Goal: Task Accomplishment & Management: Manage account settings

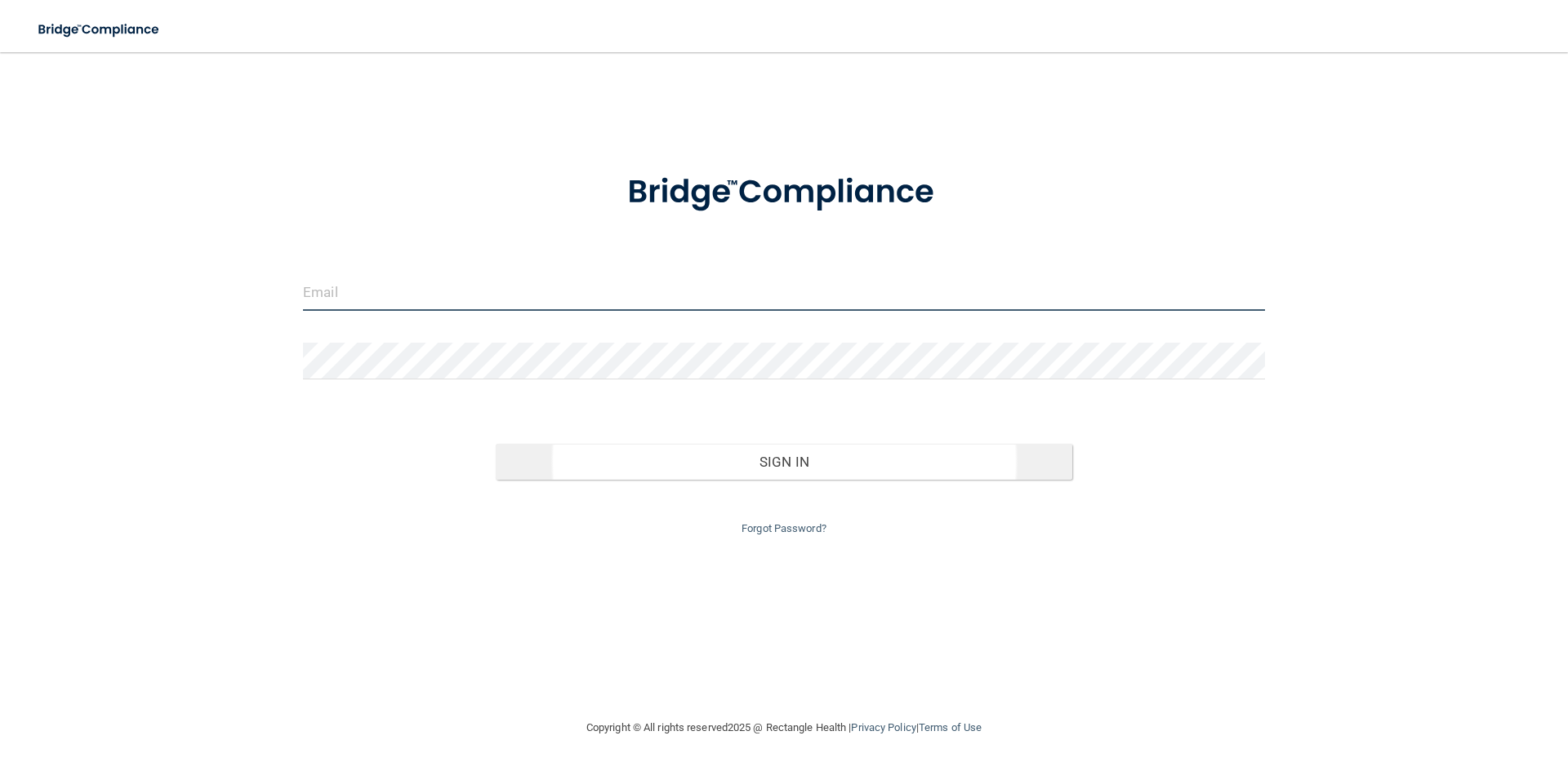
type input "[PERSON_NAME][EMAIL_ADDRESS][DOMAIN_NAME]"
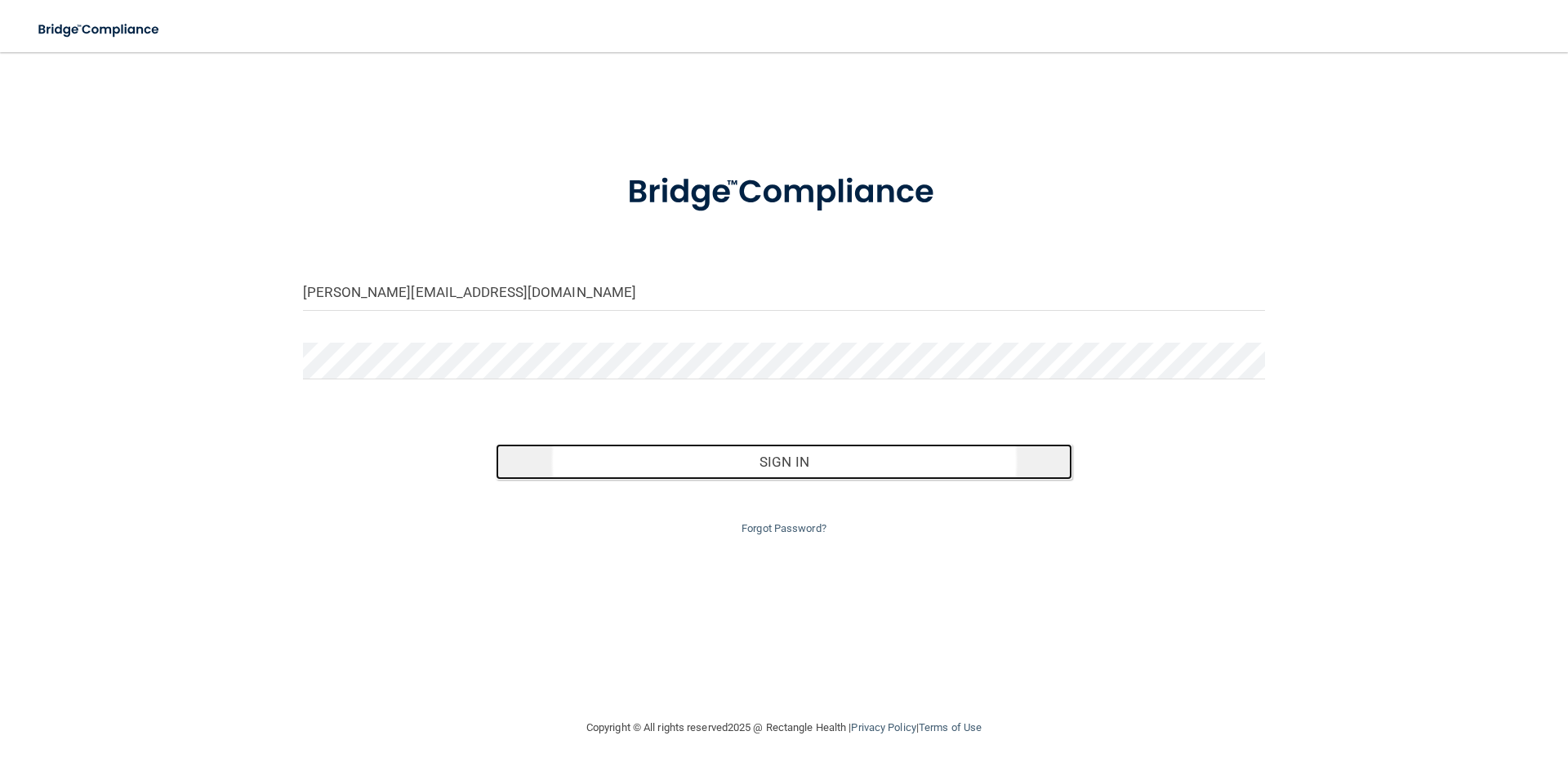
click at [804, 456] on button "Sign In" at bounding box center [784, 462] width 577 height 36
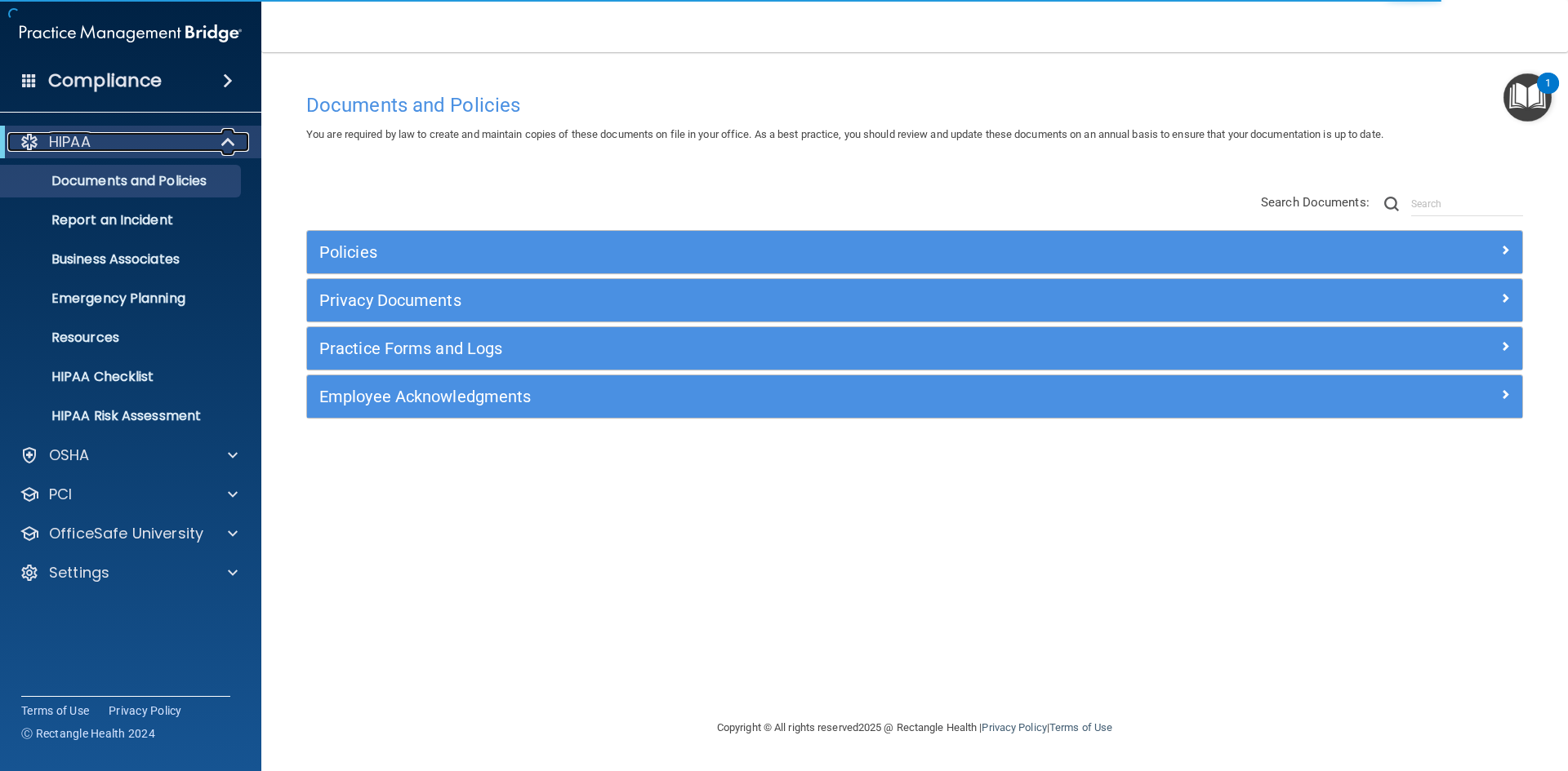
click at [228, 146] on span at bounding box center [230, 142] width 14 height 19
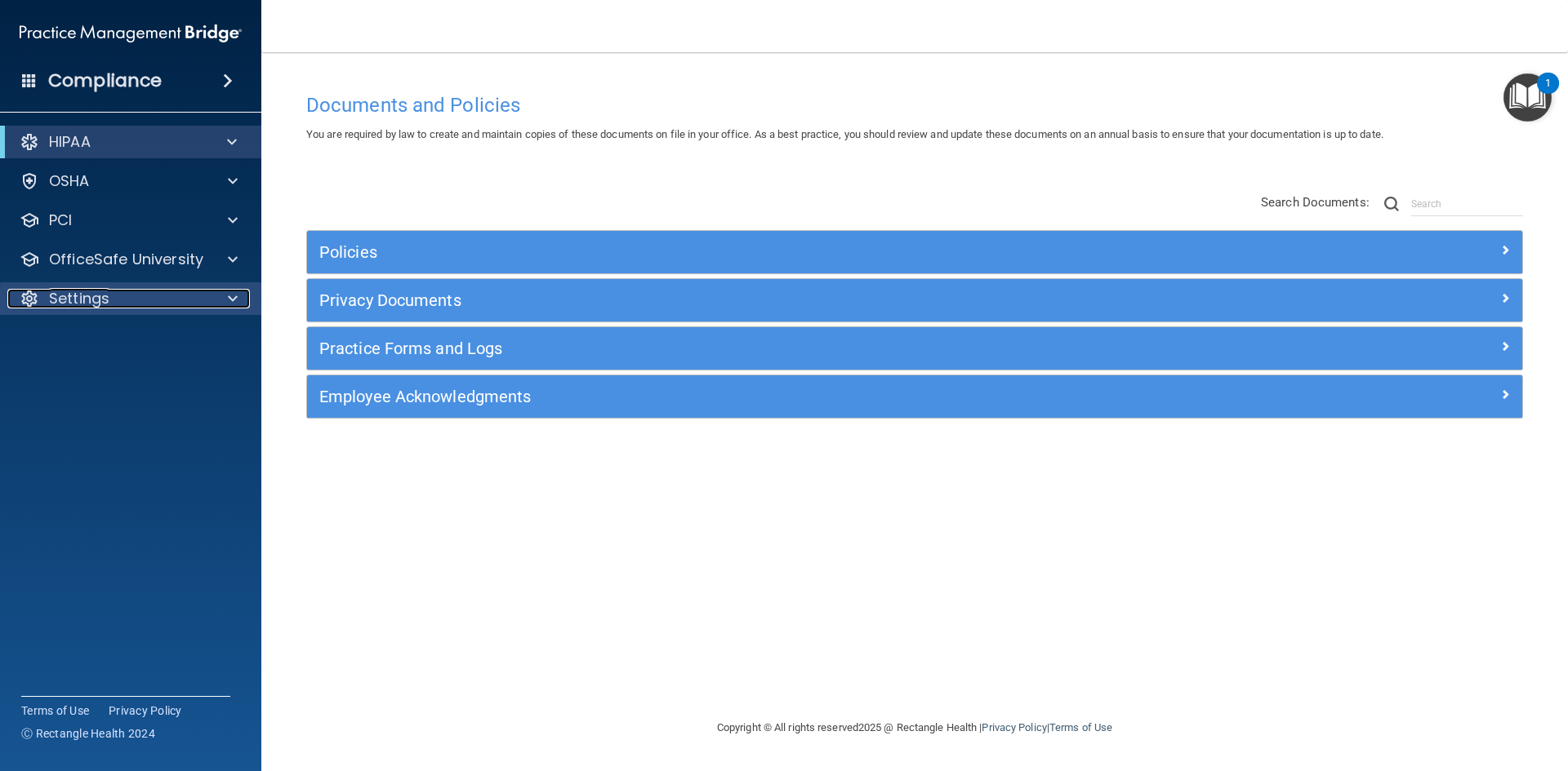
click at [230, 299] on span at bounding box center [232, 298] width 10 height 19
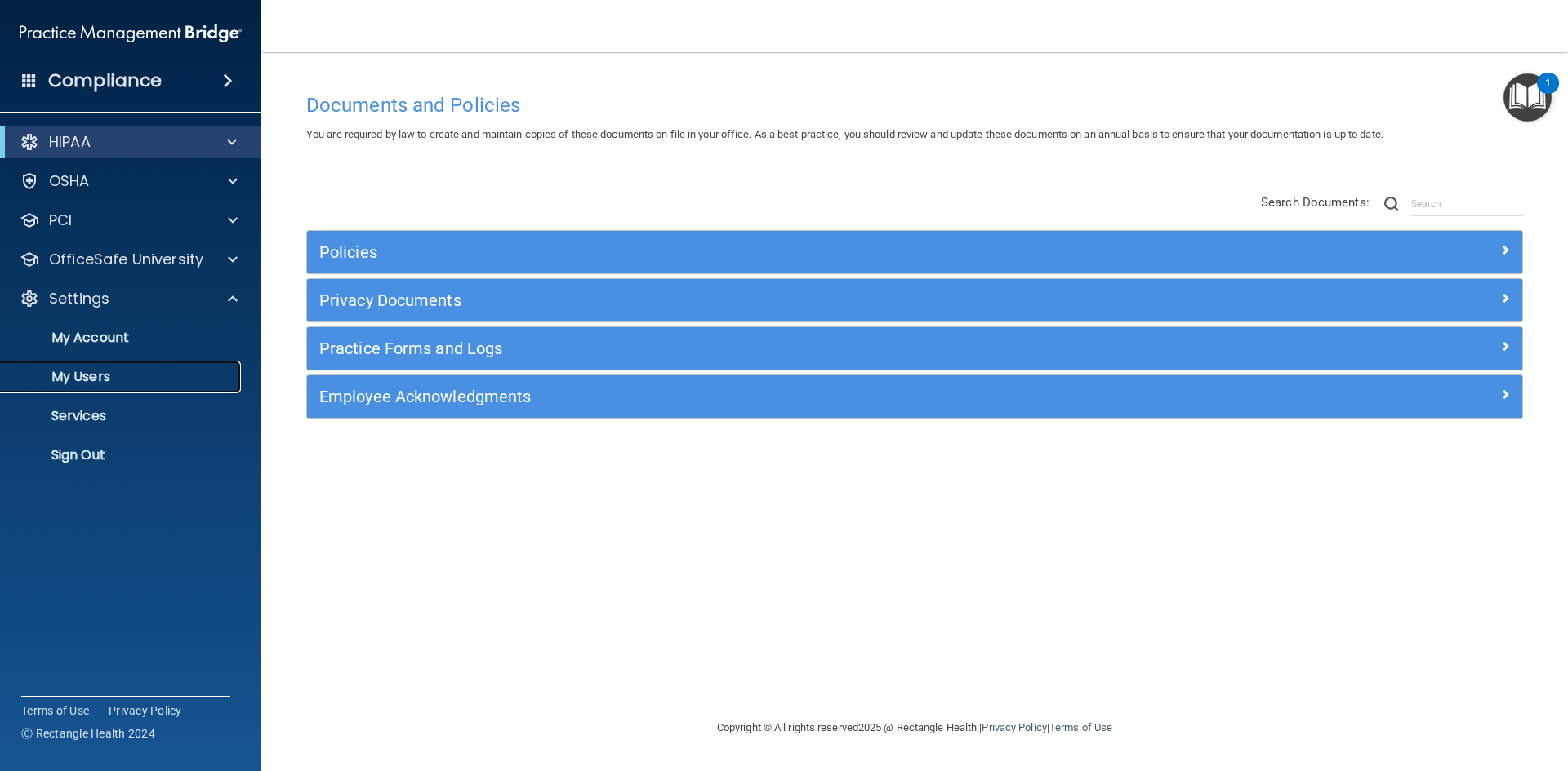
click at [102, 376] on p "My Users" at bounding box center [123, 377] width 223 height 16
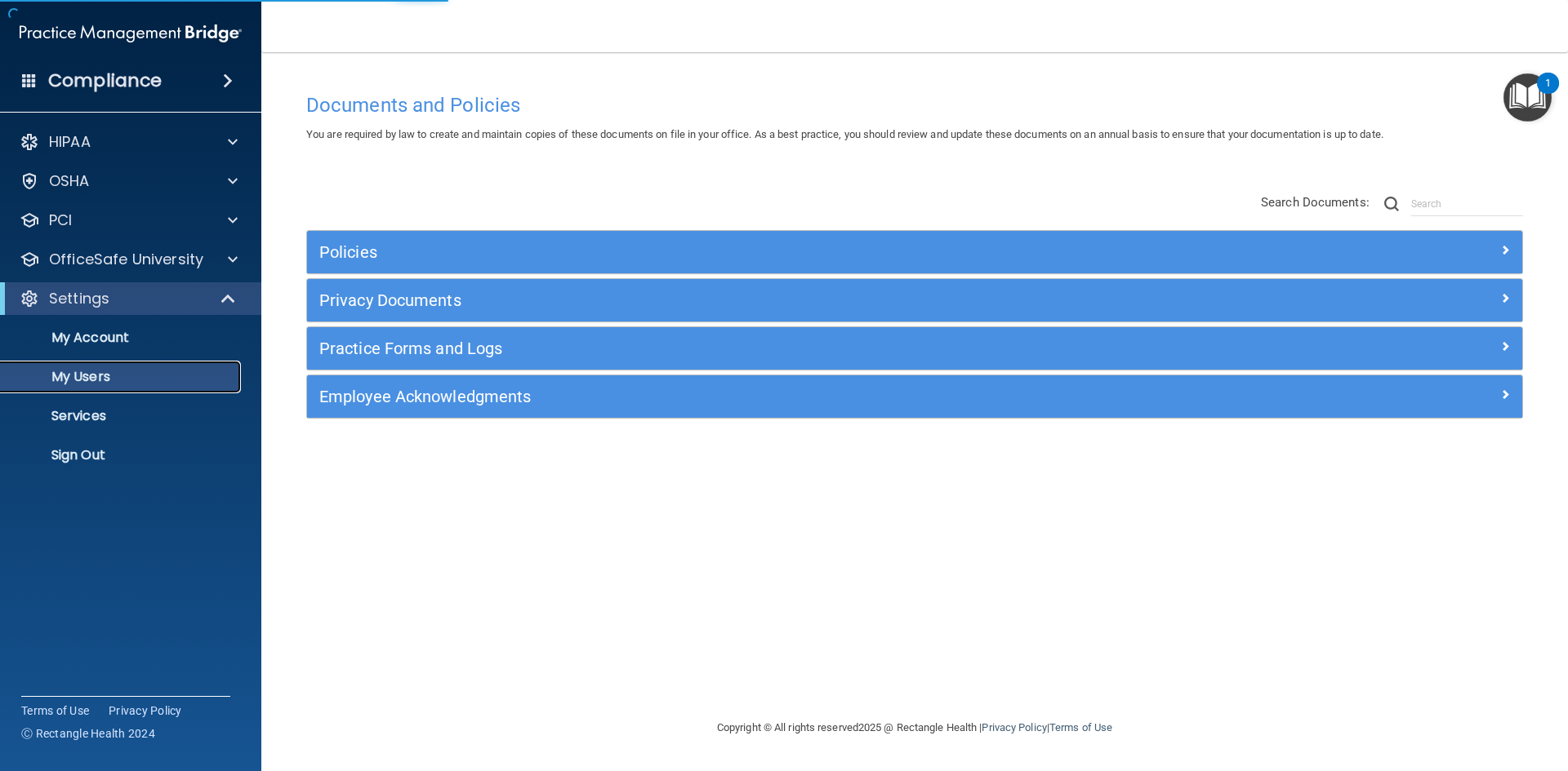
select select "20"
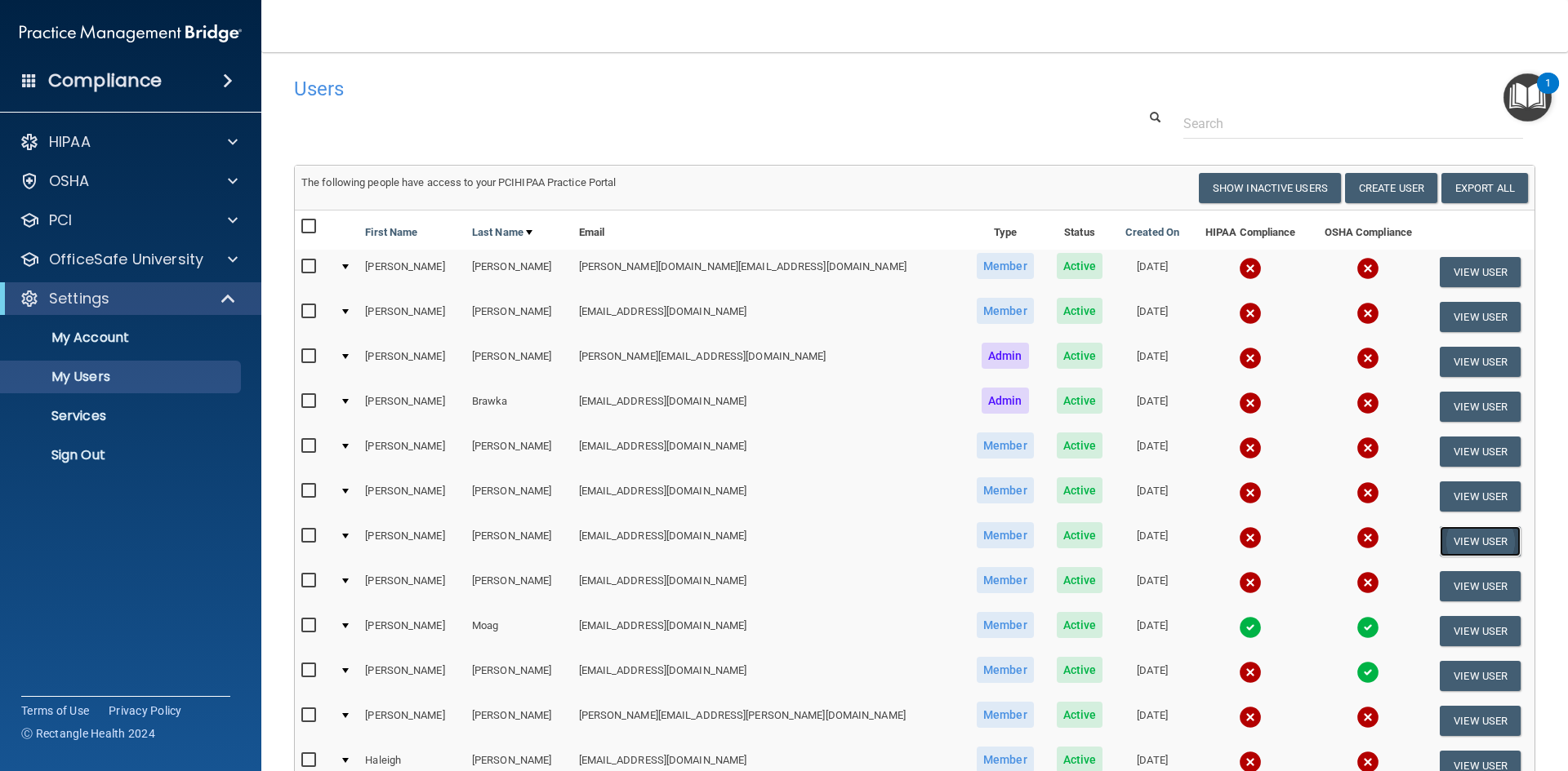
click at [1458, 541] on button "View User" at bounding box center [1480, 541] width 81 height 30
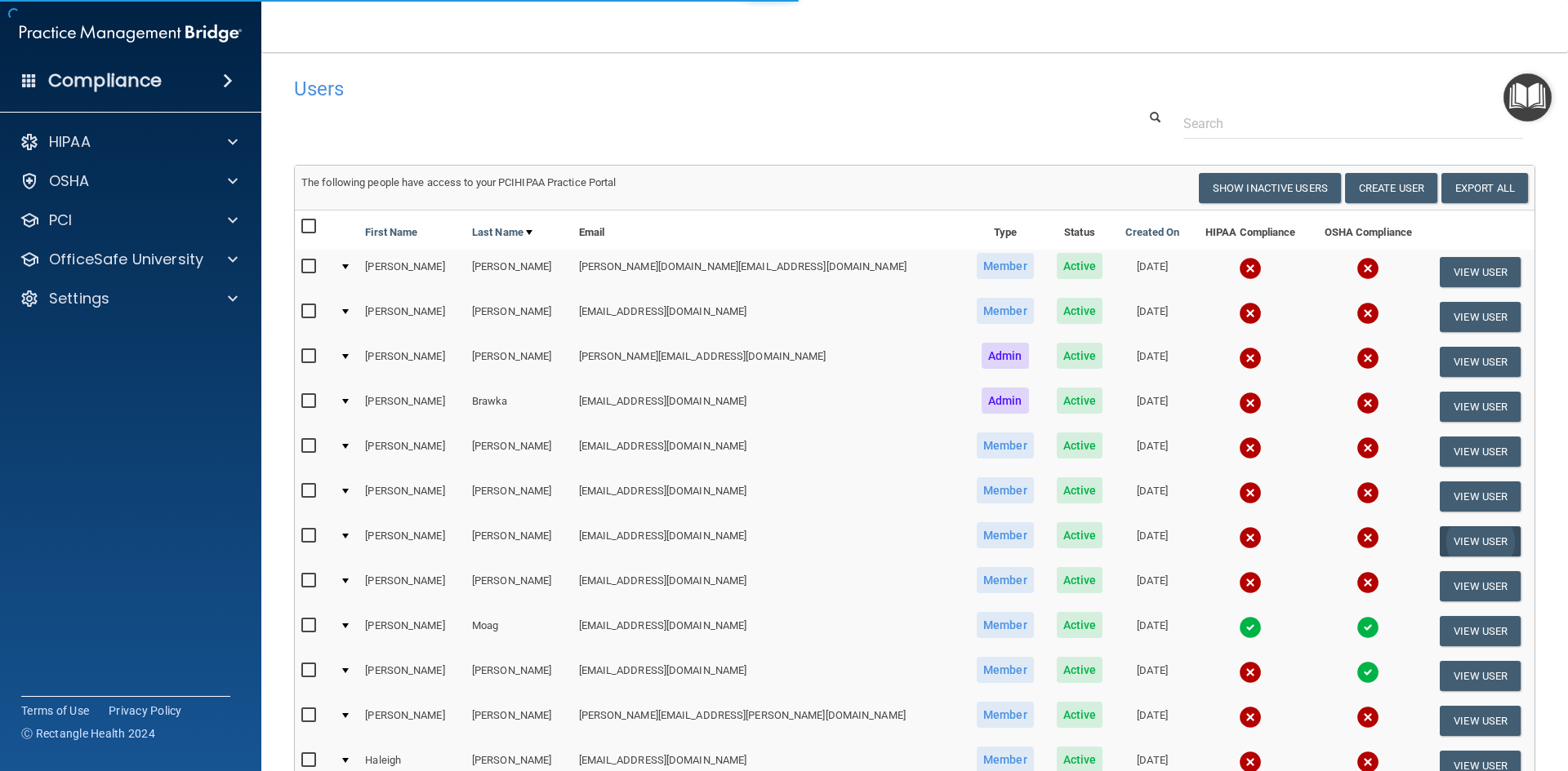
select select "practice_member"
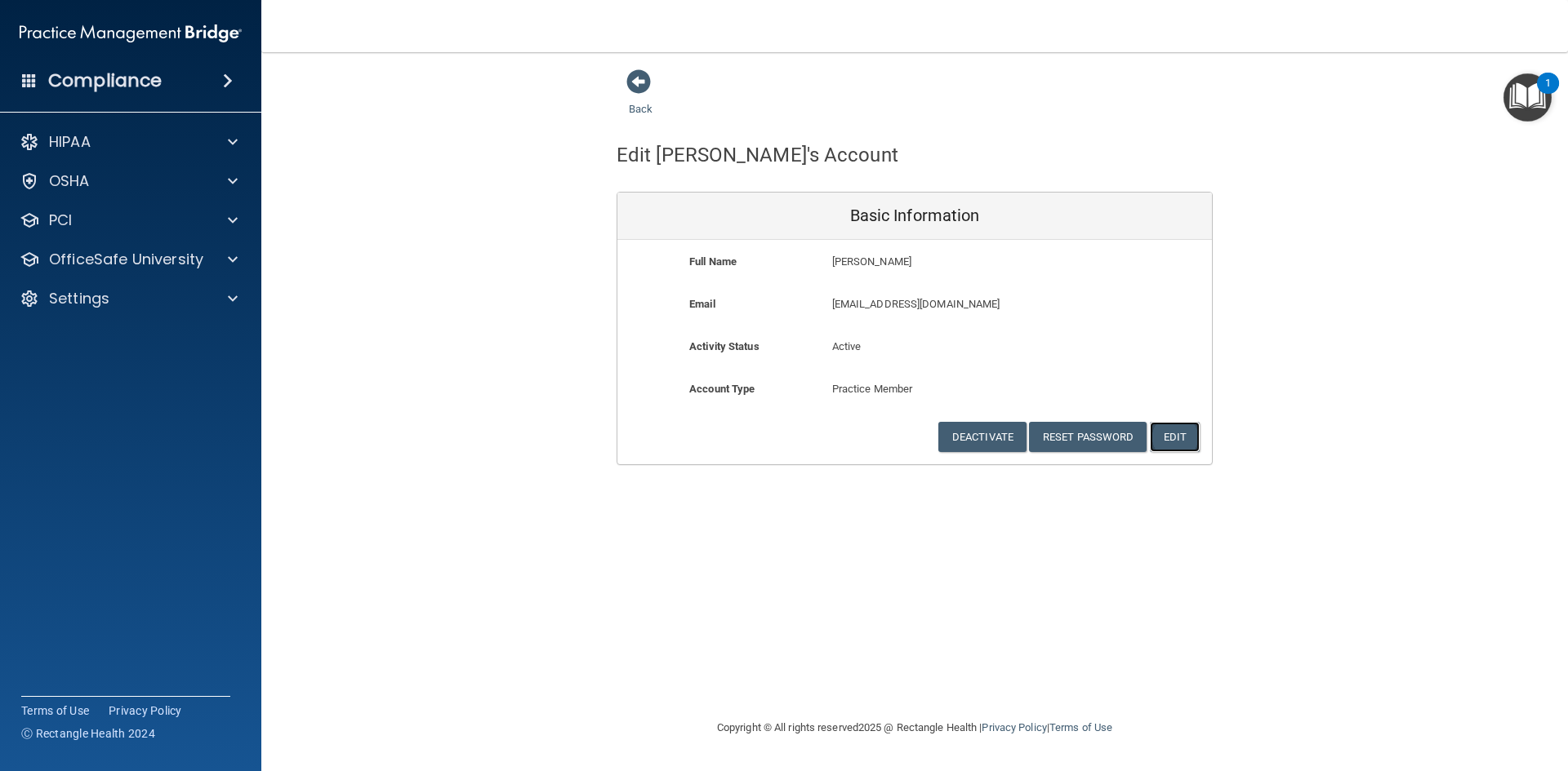
click at [1172, 439] on button "Edit" at bounding box center [1175, 436] width 49 height 30
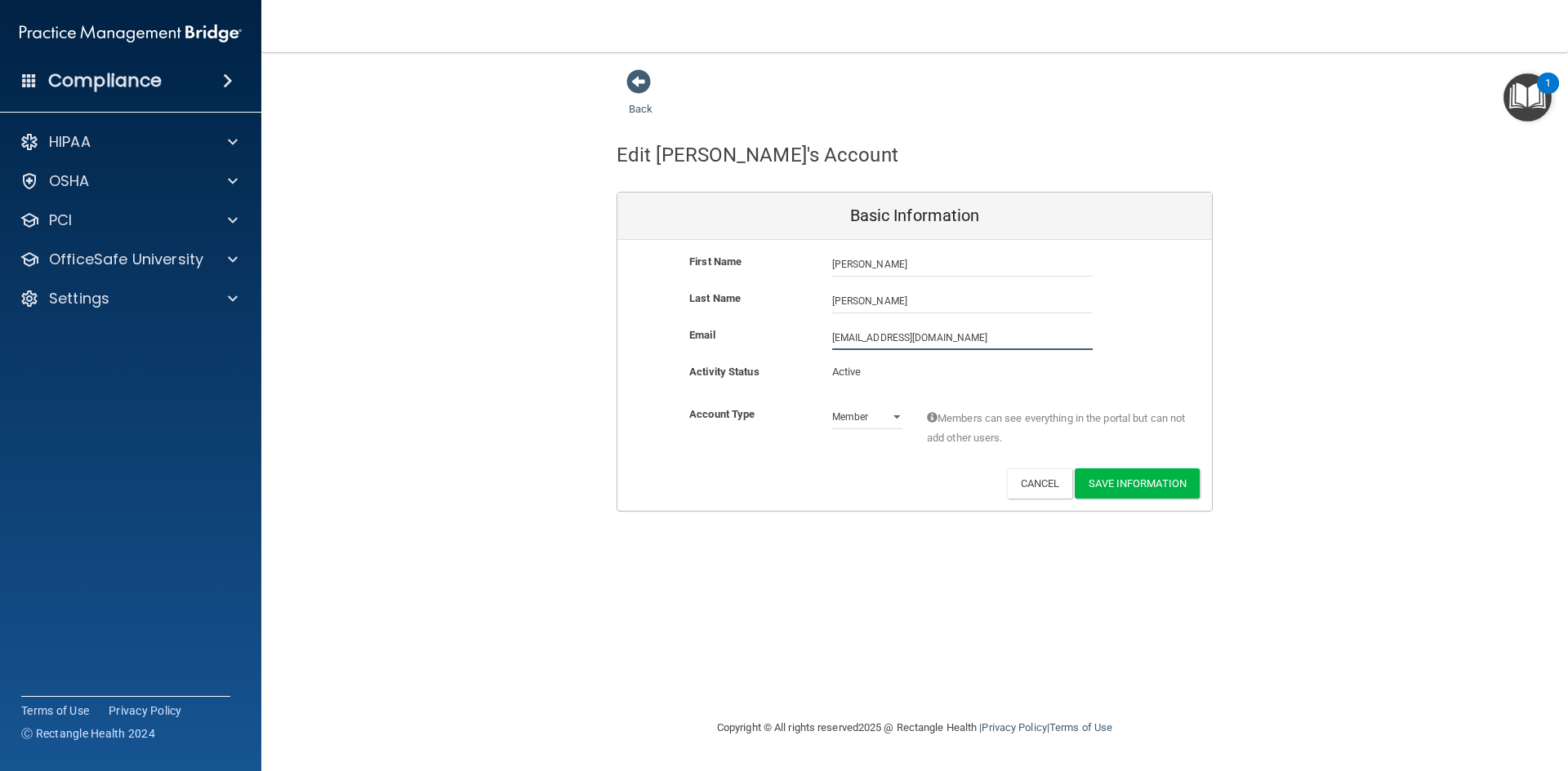
click at [884, 338] on input "[EMAIL_ADDRESS][DOMAIN_NAME]" at bounding box center [962, 337] width 261 height 25
type input "[EMAIL_ADDRESS][DOMAIN_NAME]"
click at [1101, 483] on button "Save Information" at bounding box center [1137, 487] width 125 height 30
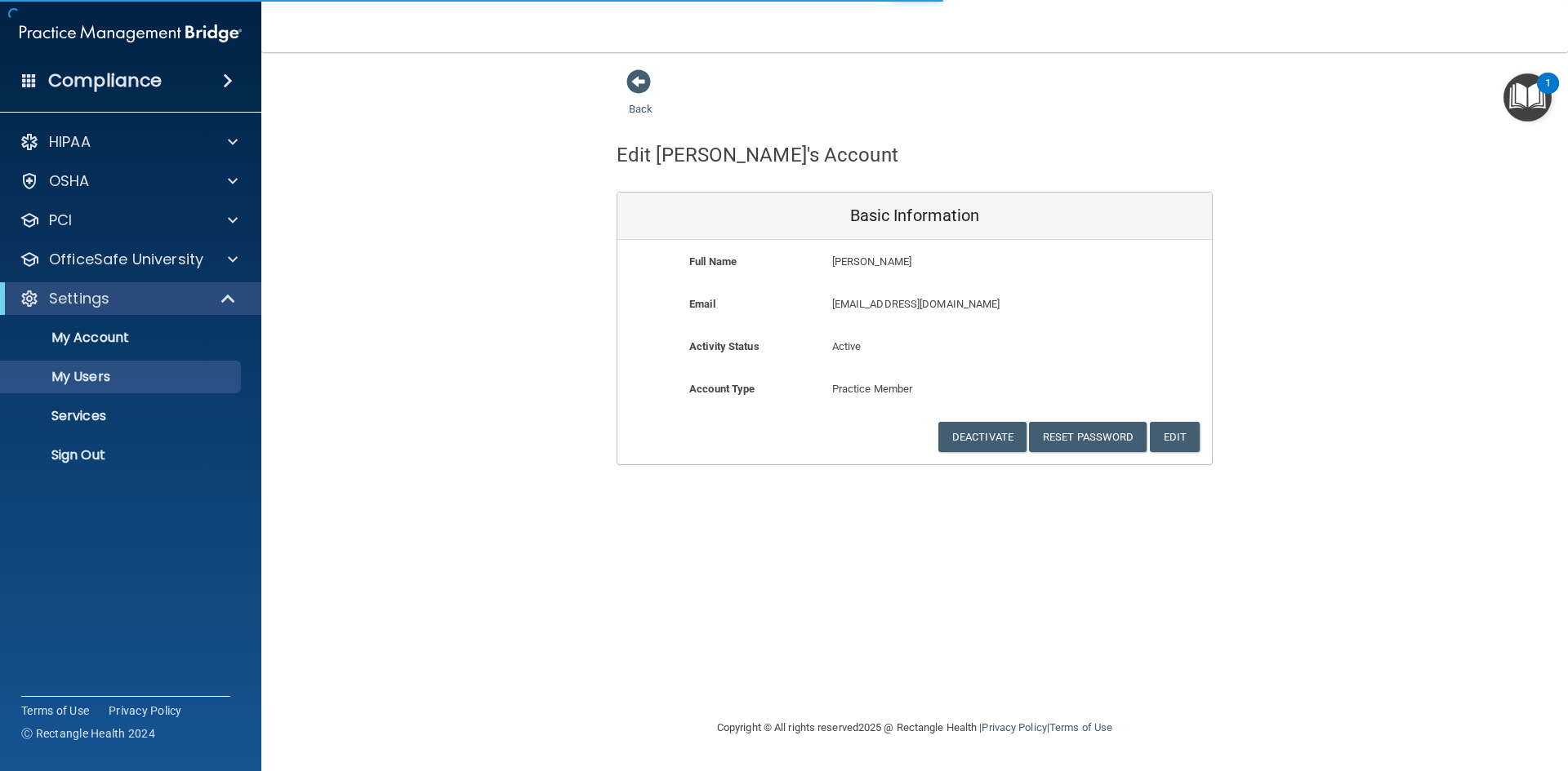
select select "20"
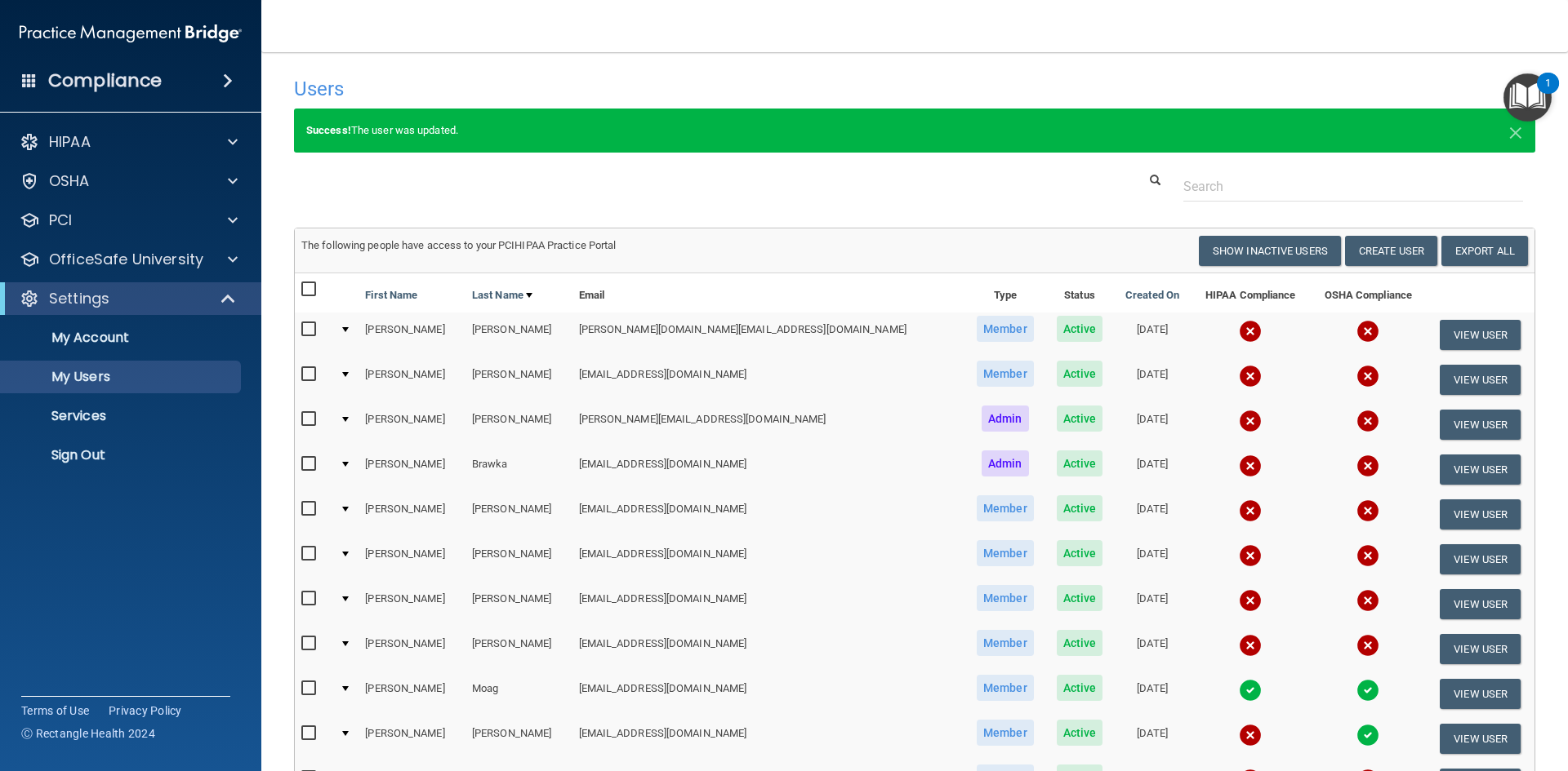
click at [309, 601] on input "checkbox" at bounding box center [310, 599] width 19 height 13
checkbox input "true"
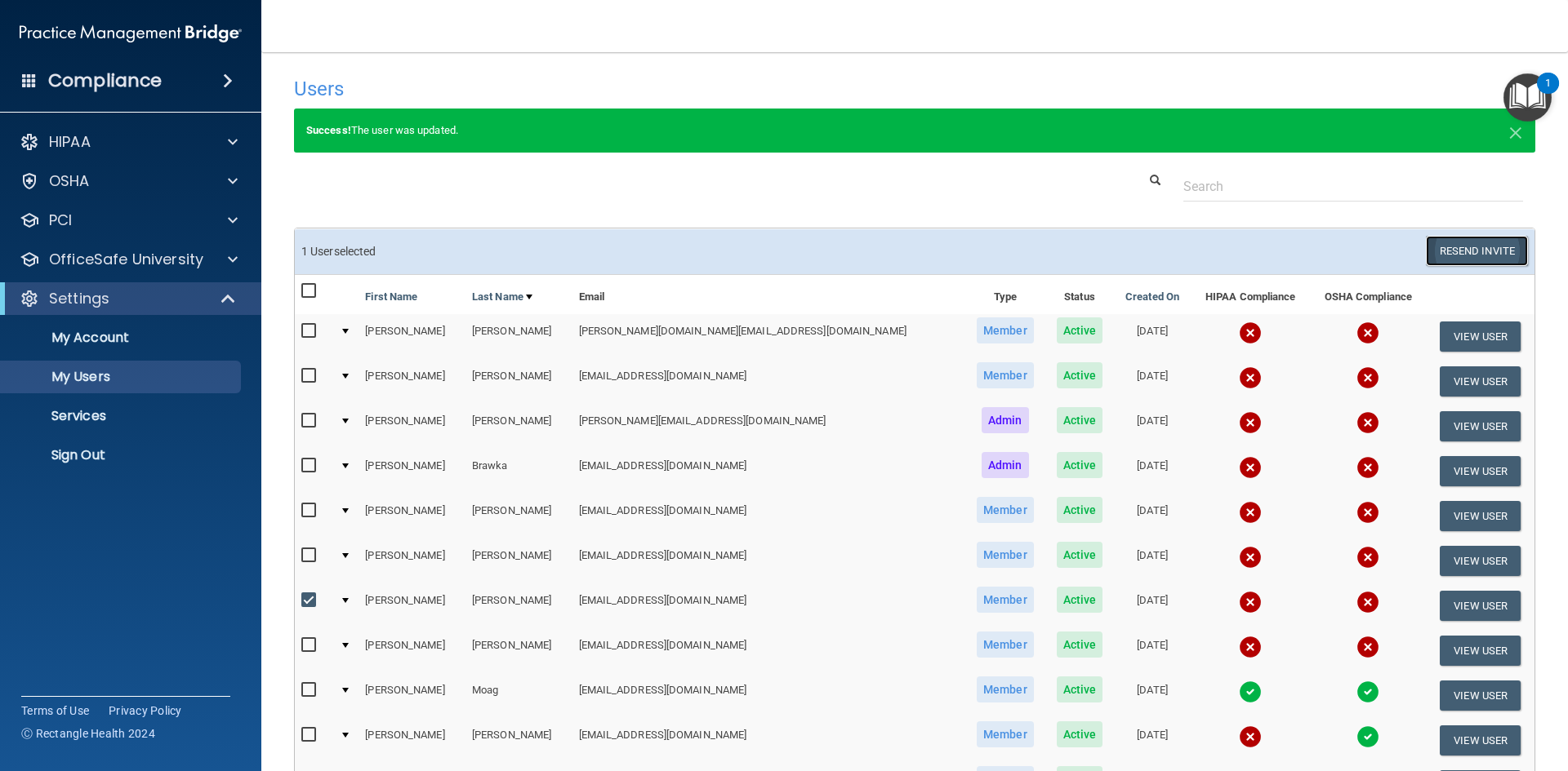
click at [1461, 248] on button "Resend Invite" at bounding box center [1477, 251] width 102 height 30
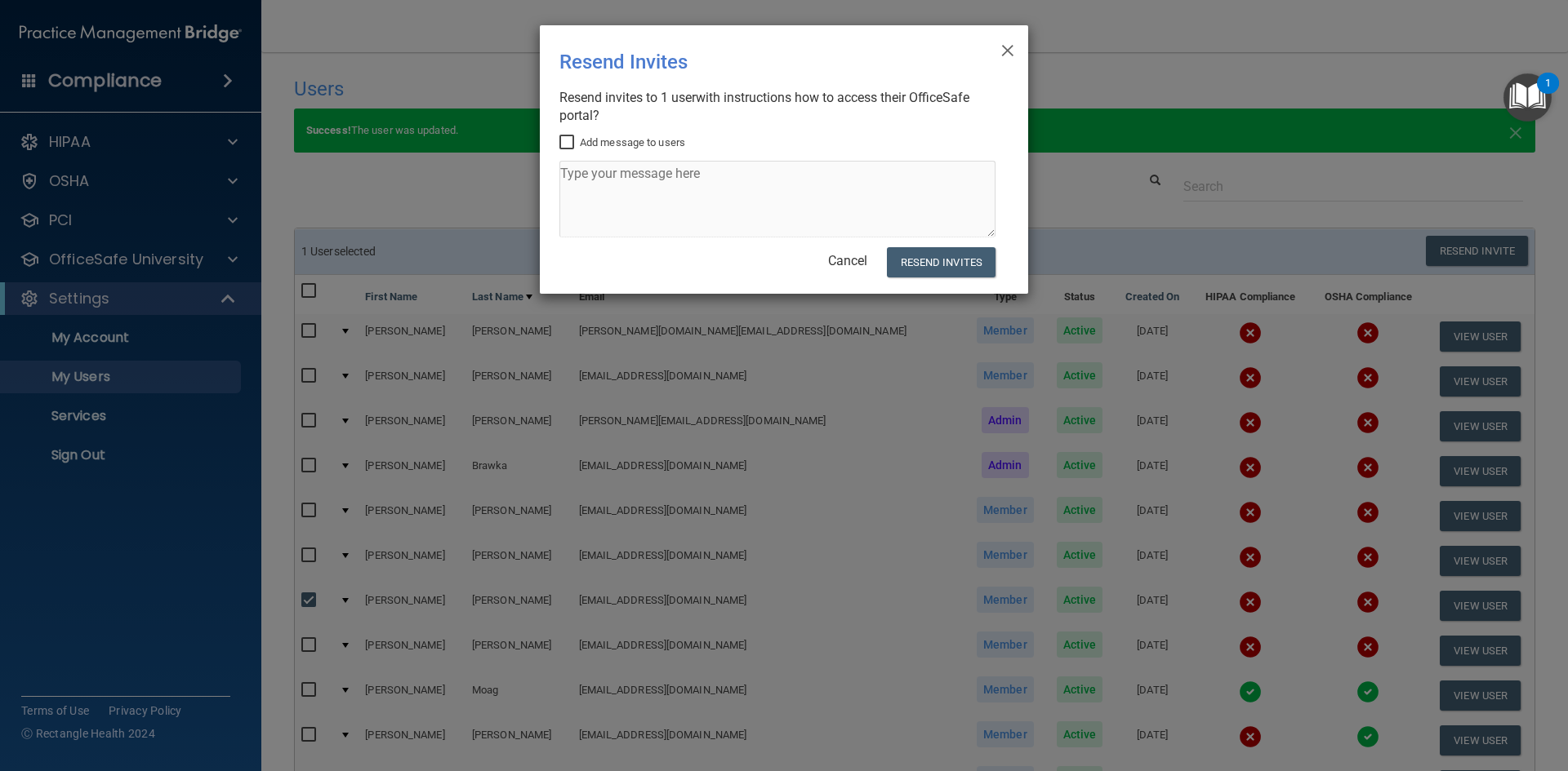
click at [564, 144] on input "Add message to users" at bounding box center [568, 143] width 19 height 13
checkbox input "true"
click at [586, 178] on textarea at bounding box center [777, 199] width 436 height 77
type textarea "Here is the site you go in to start the training. Good luck."
click at [912, 261] on button "Resend Invites" at bounding box center [940, 262] width 109 height 30
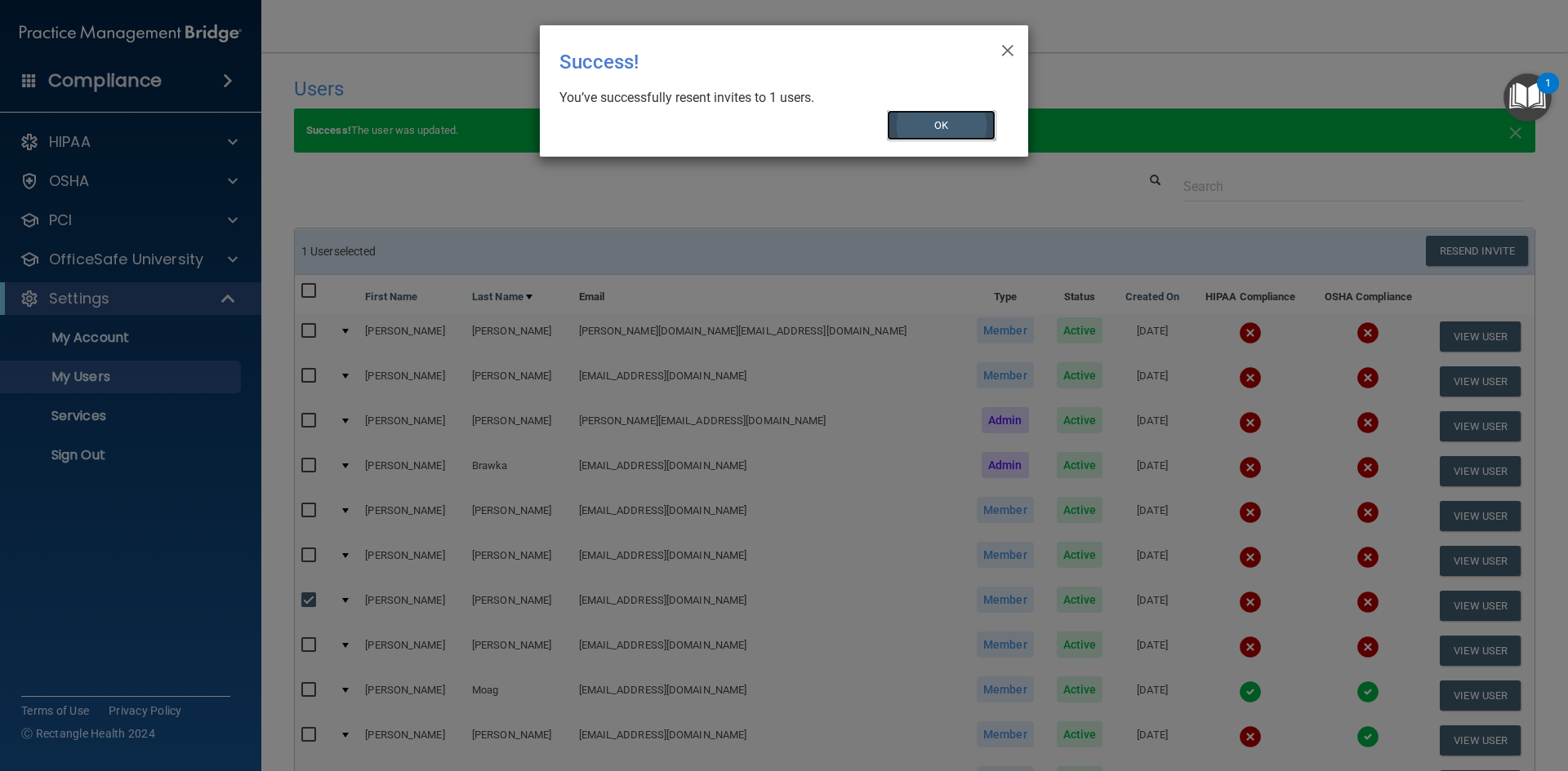
click at [930, 123] on button "OK" at bounding box center [941, 124] width 110 height 30
